Goal: Task Accomplishment & Management: Complete application form

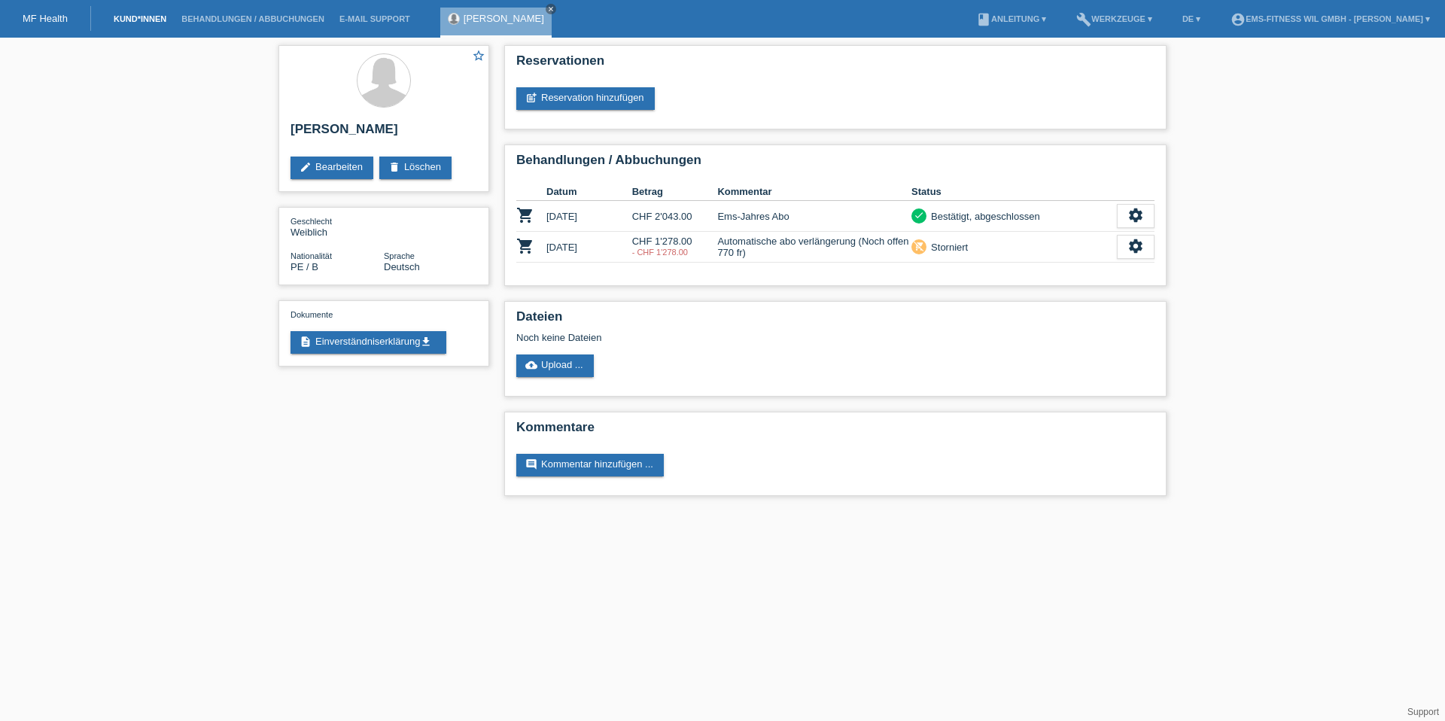
click at [135, 18] on link "Kund*innen" at bounding box center [140, 18] width 68 height 9
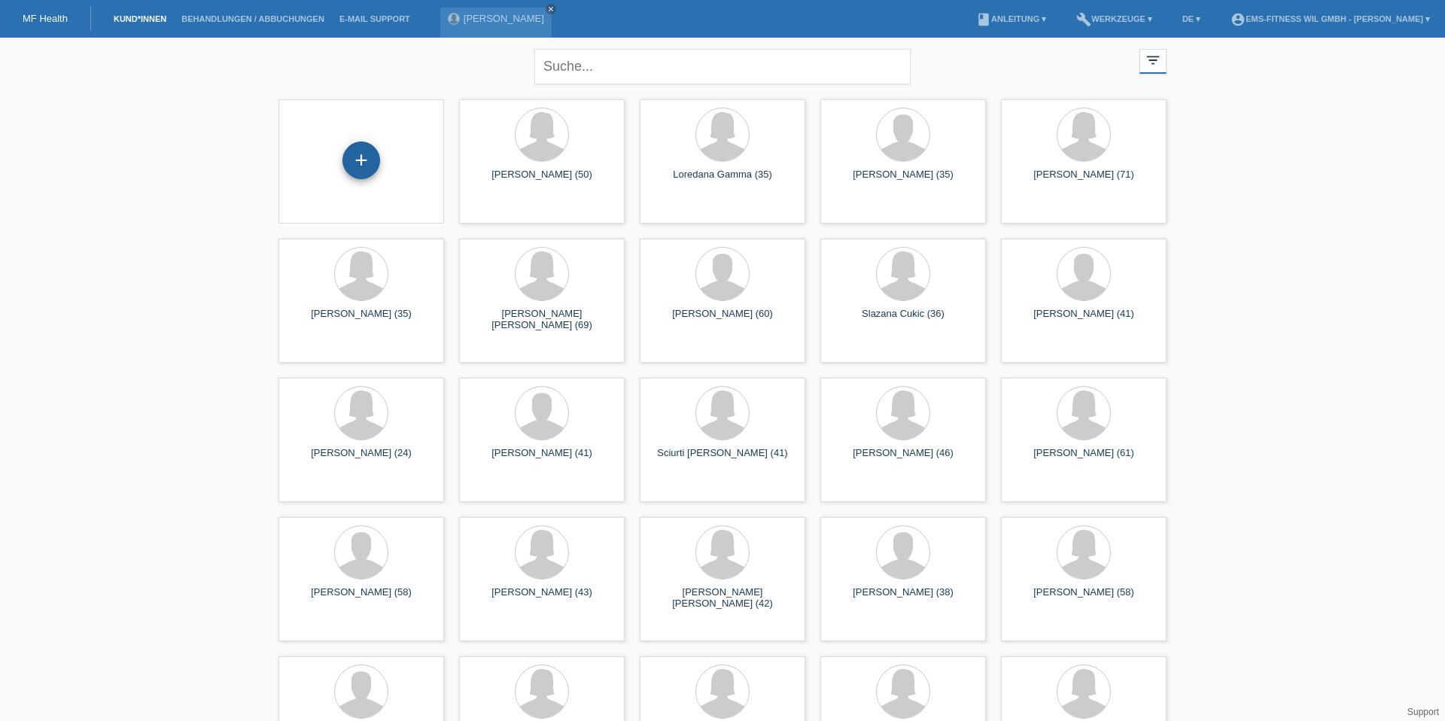
click at [372, 165] on div "+" at bounding box center [361, 161] width 36 height 26
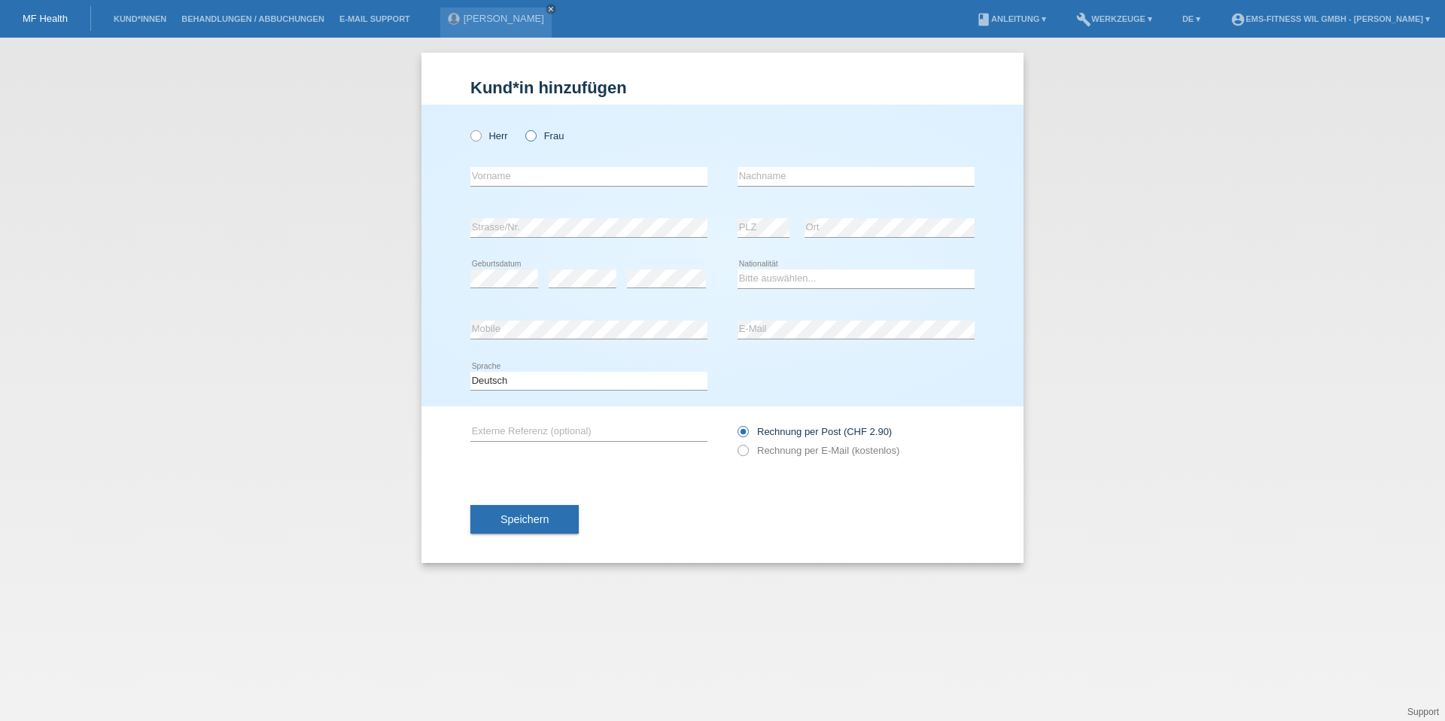
click at [523, 128] on icon at bounding box center [523, 128] width 0 height 0
click at [528, 138] on input "Frau" at bounding box center [530, 135] width 10 height 10
radio input "true"
click at [505, 175] on input "text" at bounding box center [589, 176] width 237 height 19
type input "B"
